Goal: Information Seeking & Learning: Learn about a topic

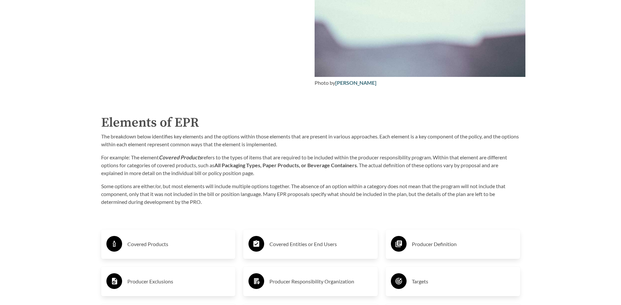
scroll to position [1004, 0]
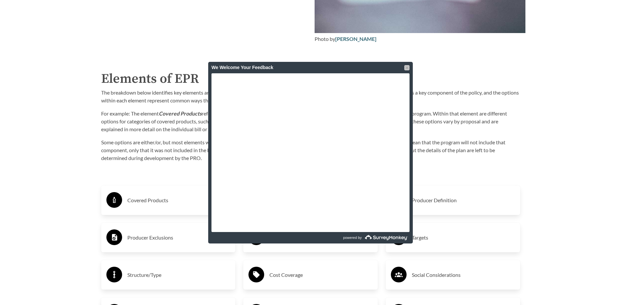
click at [407, 68] on div at bounding box center [406, 67] width 5 height 5
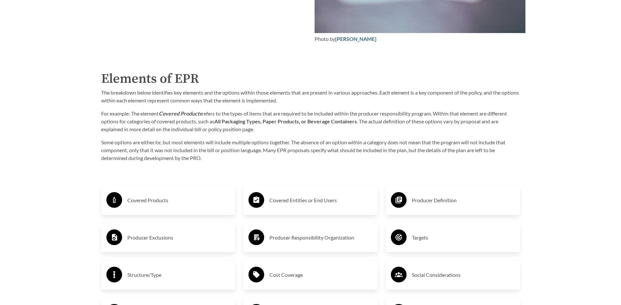
scroll to position [1048, 0]
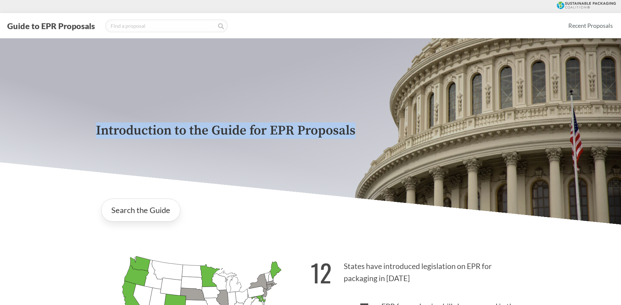
drag, startPoint x: 361, startPoint y: 131, endPoint x: 89, endPoint y: 134, distance: 272.1
click at [89, 134] on div "Introduction to the Guide for EPR Proposals" at bounding box center [310, 131] width 621 height 186
copy p "Introduction to the Guide for EPR Proposals"
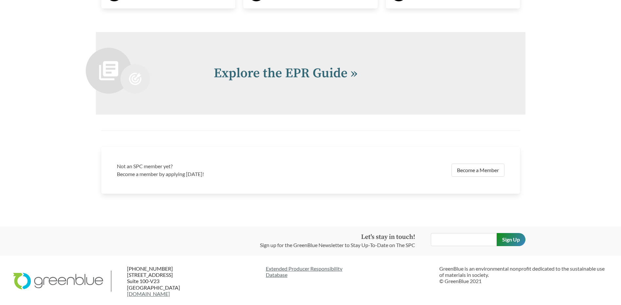
scroll to position [1438, 0]
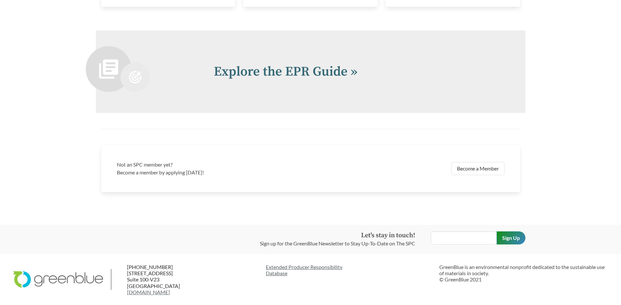
drag, startPoint x: 621, startPoint y: 266, endPoint x: 622, endPoint y: 260, distance: 5.6
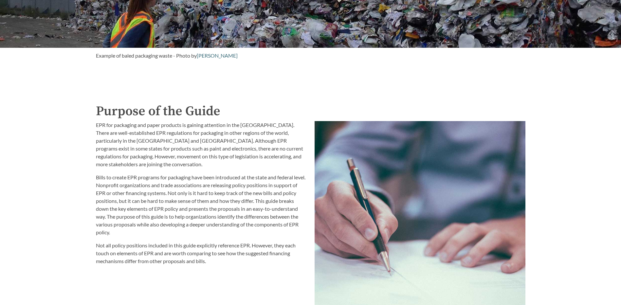
scroll to position [611, 0]
